Goal: Task Accomplishment & Management: Manage account settings

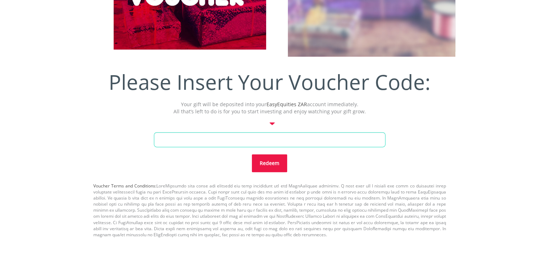
scroll to position [271, 0]
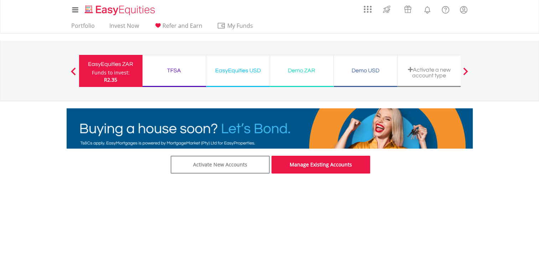
click at [335, 161] on link "Manage Existing Accounts" at bounding box center [320, 165] width 99 height 18
